Goal: Information Seeking & Learning: Learn about a topic

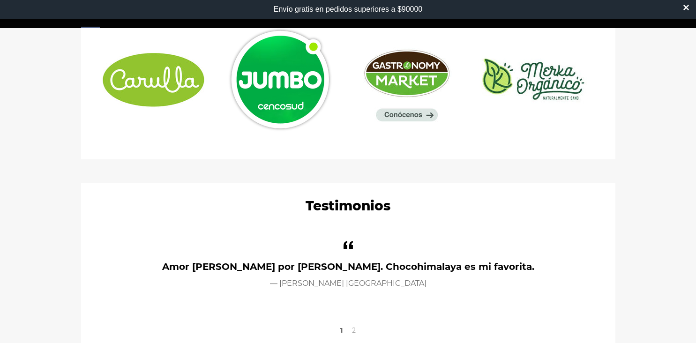
scroll to position [430, 0]
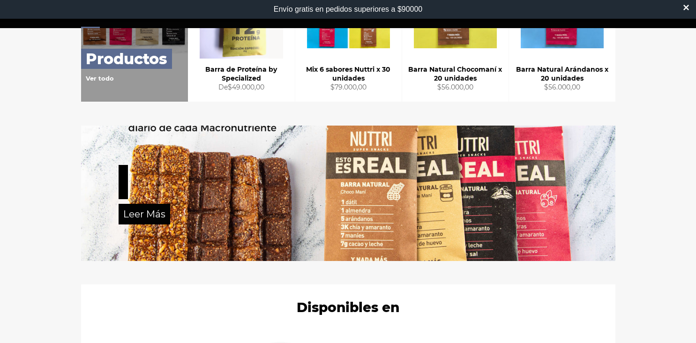
click at [416, 208] on div "Leer Más" at bounding box center [348, 193] width 534 height 135
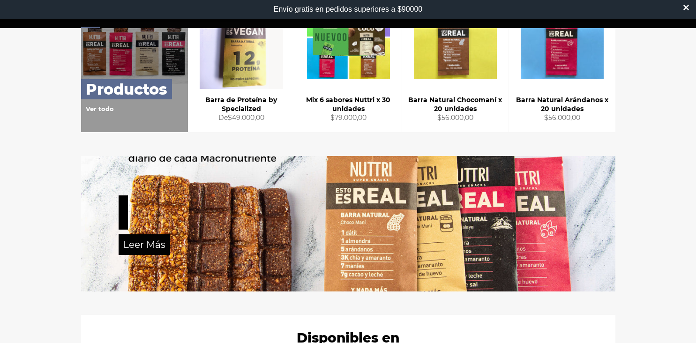
scroll to position [433, 0]
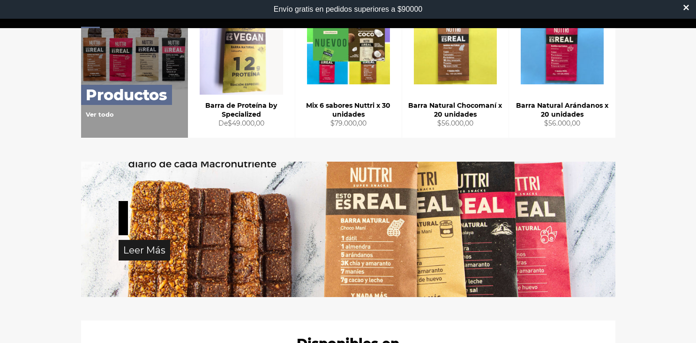
click at [149, 247] on link "Leer Más" at bounding box center [145, 250] width 52 height 21
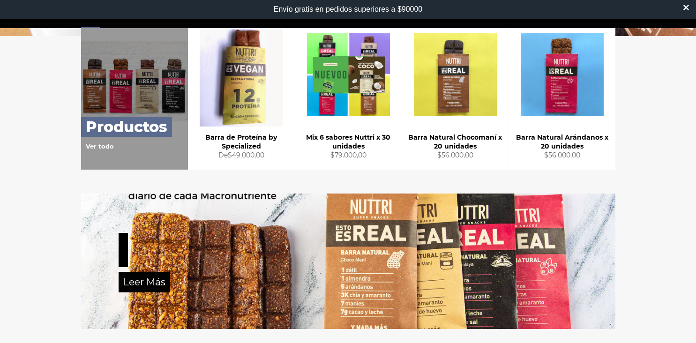
scroll to position [410, 0]
